Goal: Task Accomplishment & Management: Manage account settings

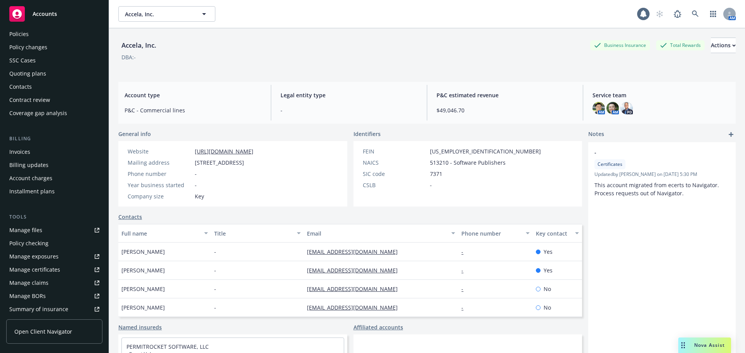
scroll to position [78, 0]
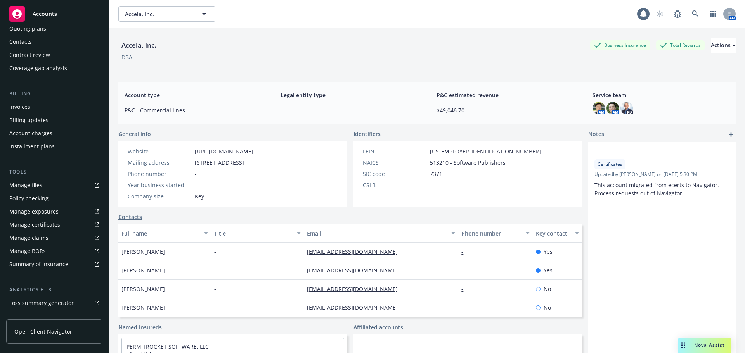
click at [43, 224] on div "Manage certificates" at bounding box center [34, 225] width 51 height 12
click at [33, 104] on div "Invoices" at bounding box center [54, 107] width 90 height 12
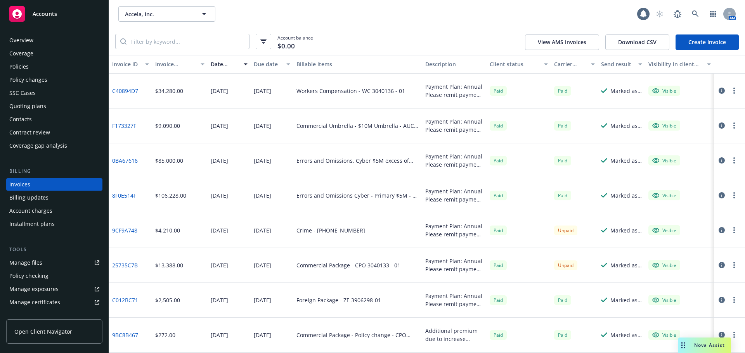
click at [29, 62] on div "Policies" at bounding box center [54, 67] width 90 height 12
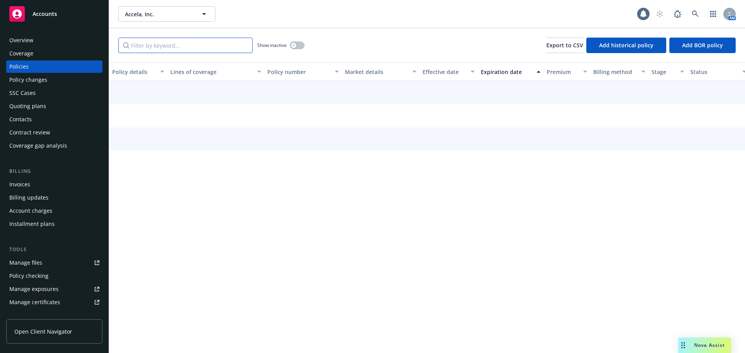
click at [167, 43] on input "Filter by keyword..." at bounding box center [185, 46] width 134 height 16
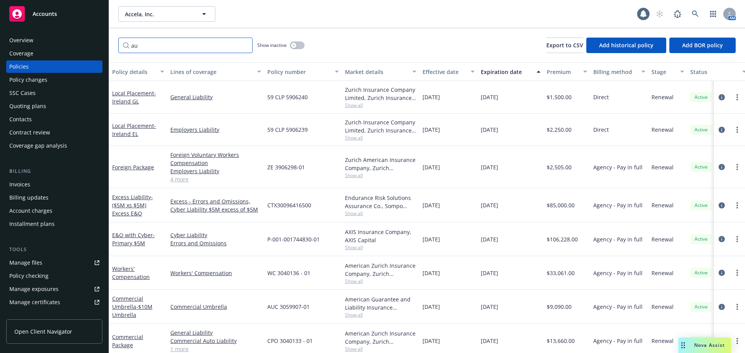
type input "a"
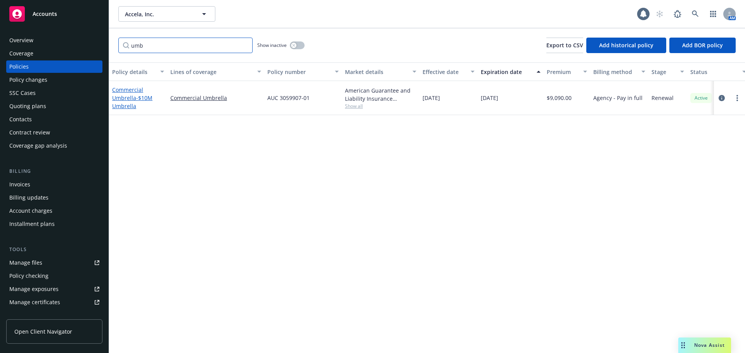
type input "umb"
click at [132, 99] on link "Commercial Umbrella - $10M Umbrella" at bounding box center [132, 98] width 40 height 24
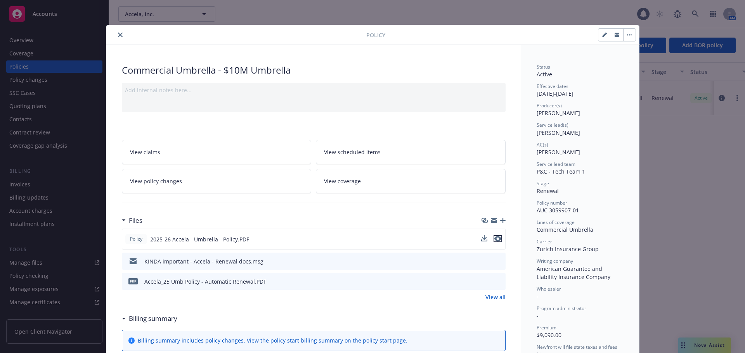
click at [494, 238] on icon "preview file" at bounding box center [497, 238] width 7 height 5
drag, startPoint x: 117, startPoint y: 36, endPoint x: 131, endPoint y: 33, distance: 14.0
click at [118, 36] on icon "close" at bounding box center [120, 35] width 5 height 5
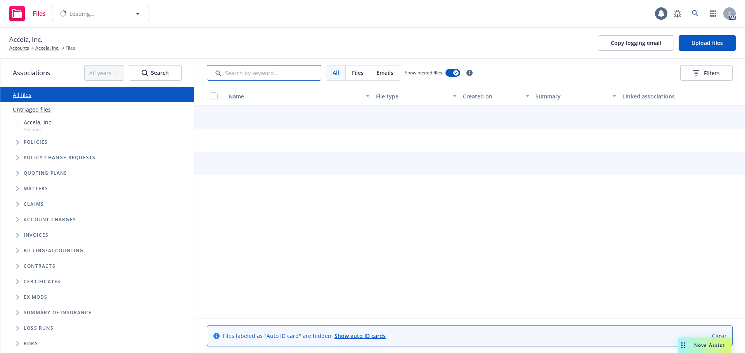
click at [250, 75] on input "Search by keyword..." at bounding box center [264, 73] width 114 height 16
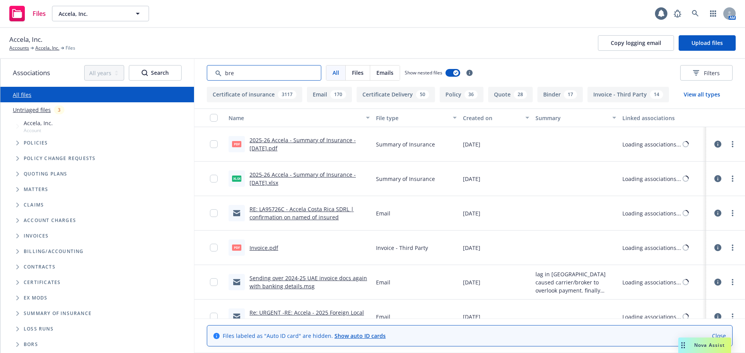
type input "brea"
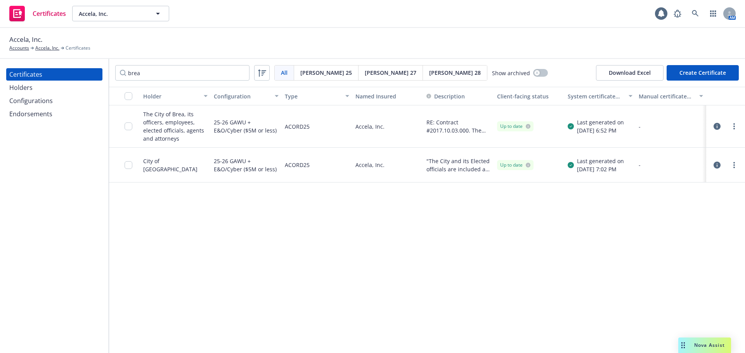
click at [715, 126] on icon "button" at bounding box center [716, 126] width 7 height 7
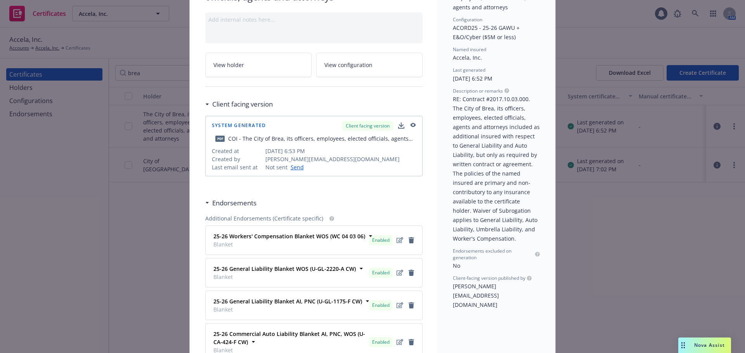
scroll to position [78, 0]
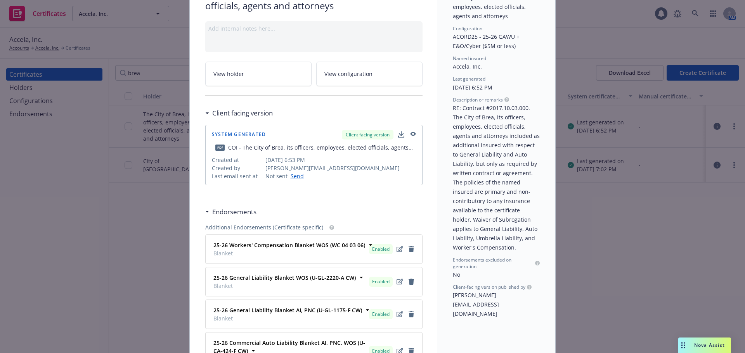
click at [410, 132] on icon "button" at bounding box center [412, 134] width 7 height 5
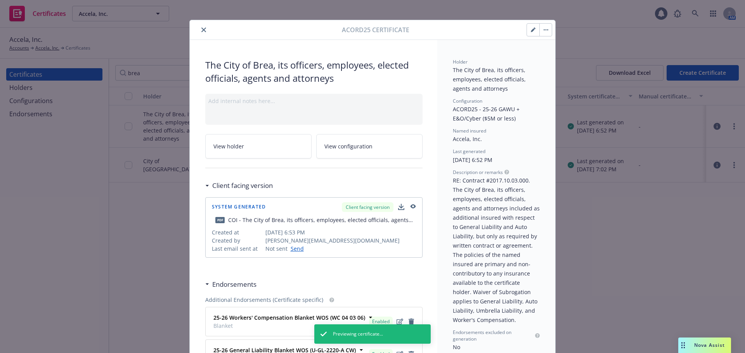
scroll to position [0, 0]
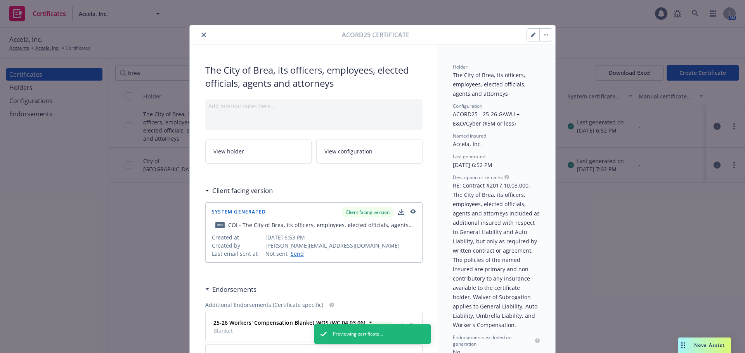
drag, startPoint x: 200, startPoint y: 33, endPoint x: 205, endPoint y: 34, distance: 5.1
click at [201, 33] on icon "close" at bounding box center [203, 35] width 5 height 5
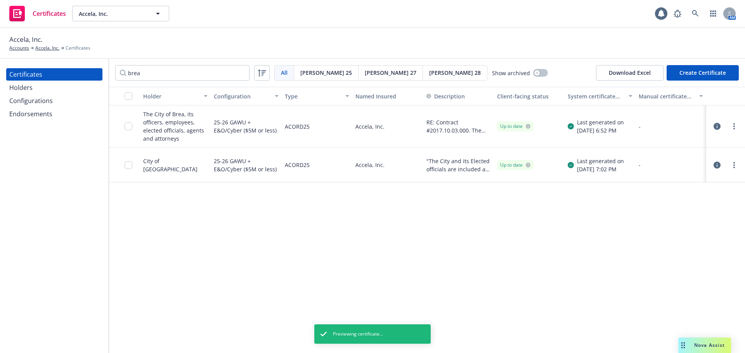
drag, startPoint x: 716, startPoint y: 165, endPoint x: 644, endPoint y: 176, distance: 73.3
click at [716, 166] on icon "button" at bounding box center [716, 165] width 7 height 7
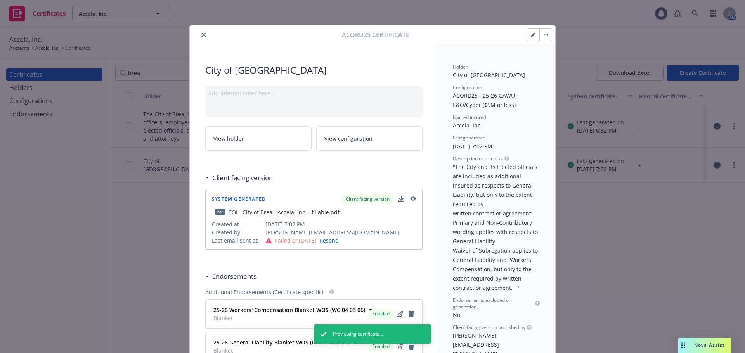
drag, startPoint x: 411, startPoint y: 200, endPoint x: 413, endPoint y: 195, distance: 5.7
click at [411, 201] on icon "button" at bounding box center [412, 199] width 7 height 5
click at [542, 37] on button "button" at bounding box center [545, 35] width 12 height 12
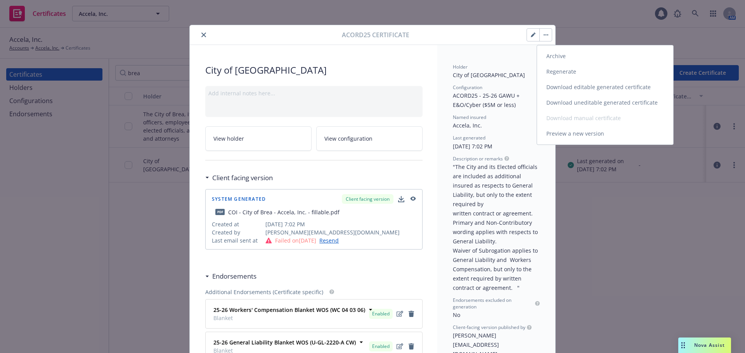
click at [566, 57] on link "Archive" at bounding box center [605, 56] width 136 height 16
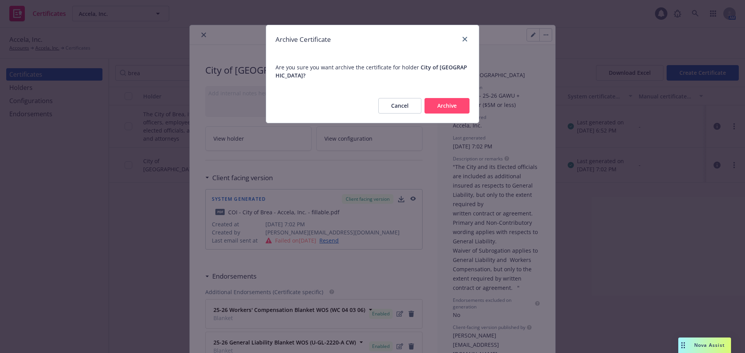
click at [447, 100] on button "Archive" at bounding box center [446, 106] width 45 height 16
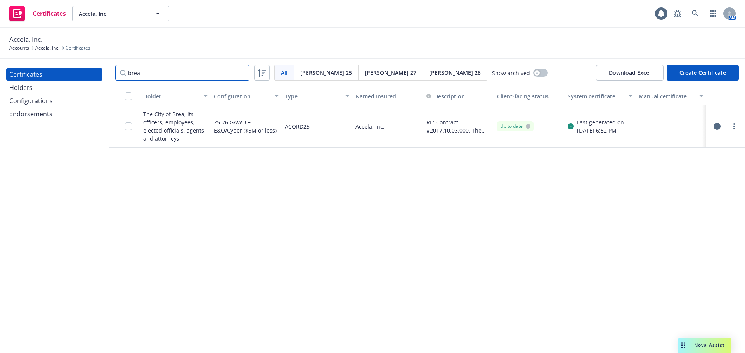
drag, startPoint x: 152, startPoint y: 72, endPoint x: 99, endPoint y: 69, distance: 52.8
click at [101, 71] on div "Certificates Holders Configurations Endorsements brea All All [PERSON_NAME] 25 …" at bounding box center [372, 206] width 745 height 294
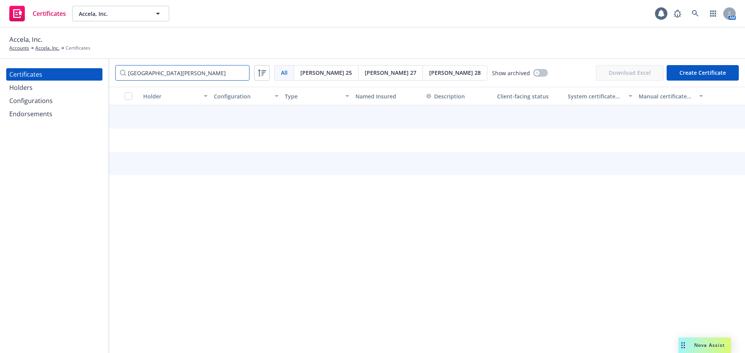
type input "[GEOGRAPHIC_DATA][PERSON_NAME]"
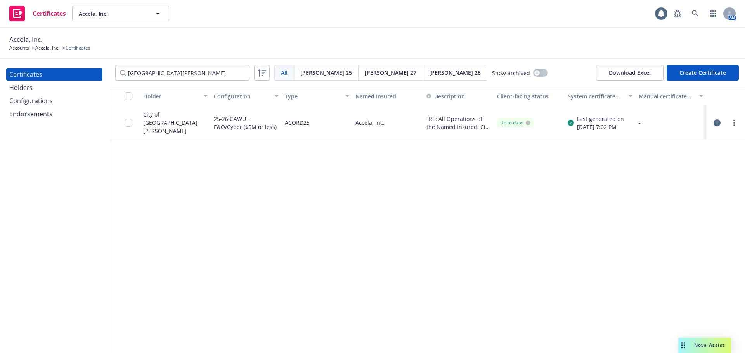
click at [716, 123] on icon "button" at bounding box center [716, 122] width 7 height 7
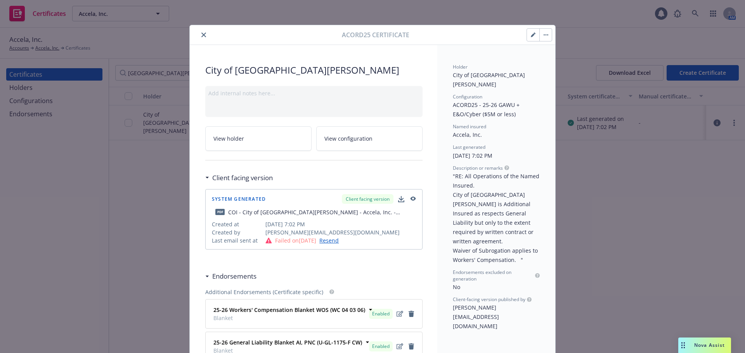
click at [411, 197] on icon "button" at bounding box center [412, 199] width 5 height 4
click at [202, 35] on icon "close" at bounding box center [203, 35] width 5 height 5
